Goal: Entertainment & Leisure: Consume media (video, audio)

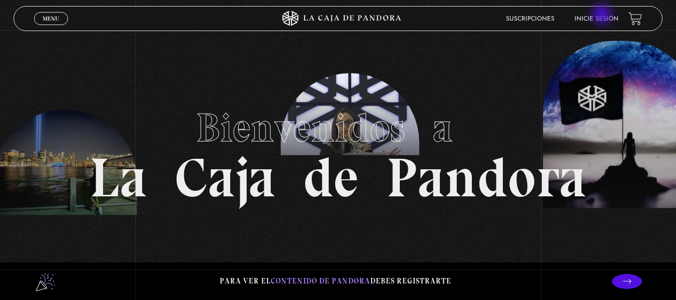
click at [604, 16] on link "Inicie sesión" at bounding box center [596, 19] width 44 height 6
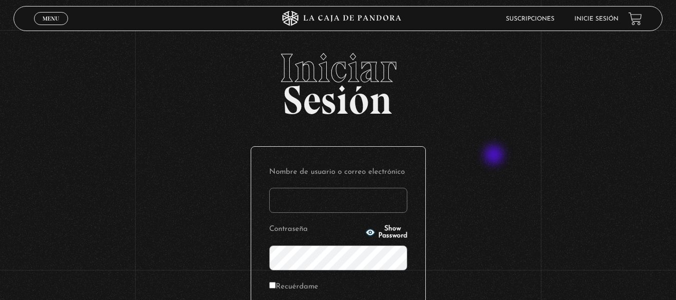
scroll to position [137, 0]
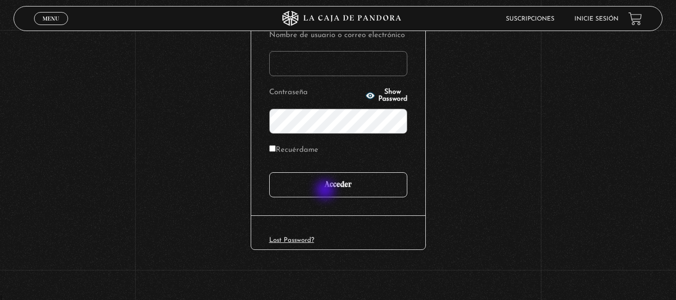
type input "[EMAIL_ADDRESS][DOMAIN_NAME]"
click at [330, 191] on input "Acceder" at bounding box center [338, 184] width 138 height 25
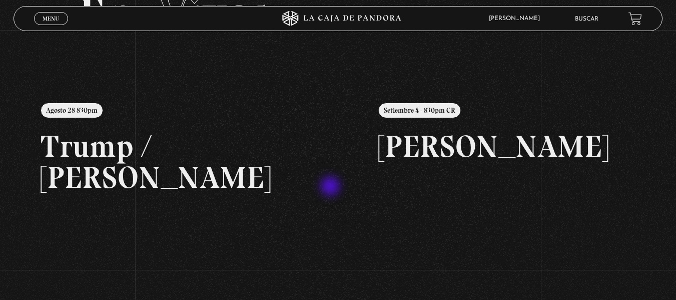
scroll to position [43, 0]
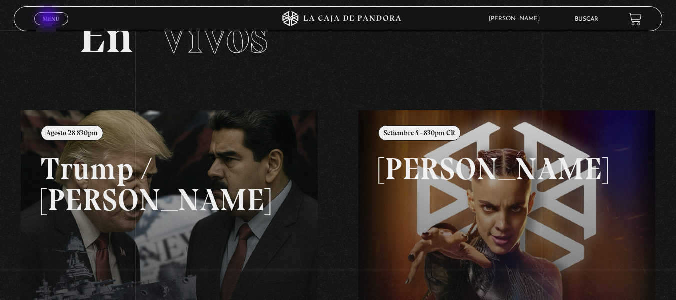
click at [49, 19] on span "Menu" at bounding box center [51, 19] width 17 height 6
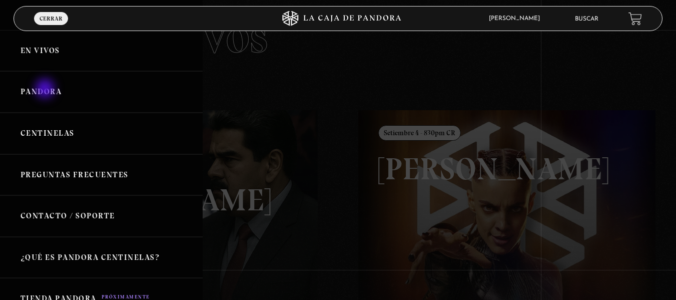
click at [46, 90] on link "Pandora" at bounding box center [101, 92] width 203 height 42
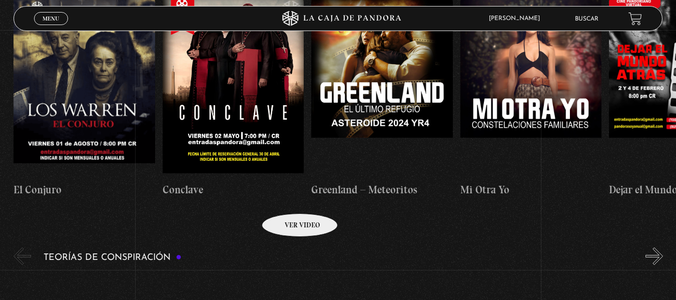
scroll to position [1964, 0]
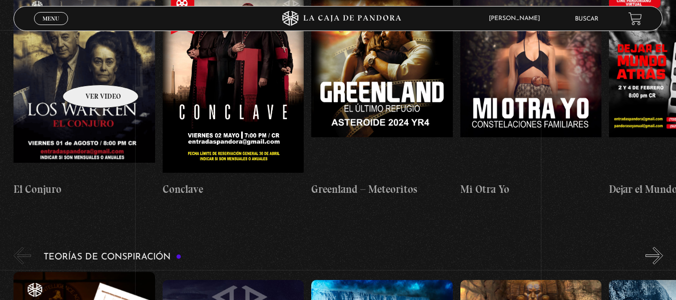
click at [88, 70] on figure at bounding box center [85, 86] width 142 height 180
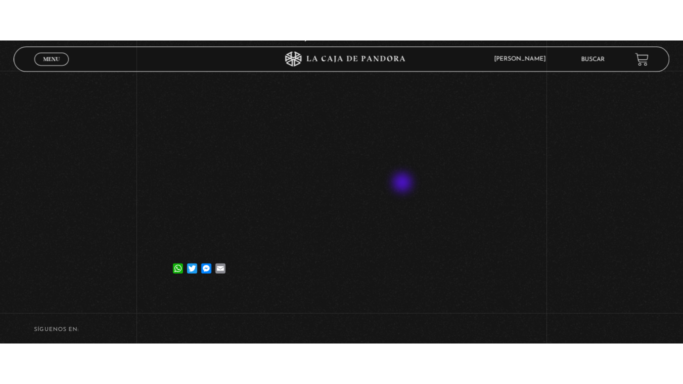
scroll to position [129, 0]
